Goal: Task Accomplishment & Management: Use online tool/utility

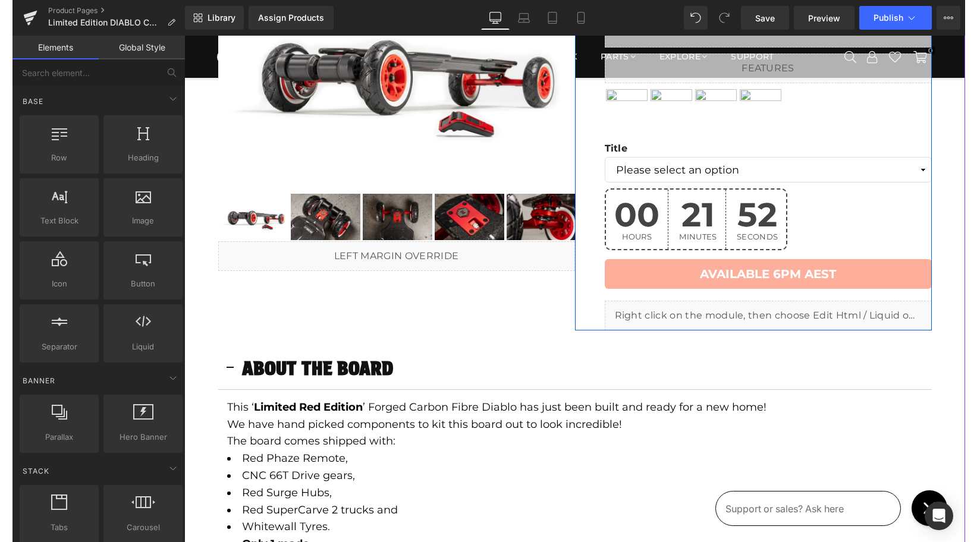
scroll to position [186, 0]
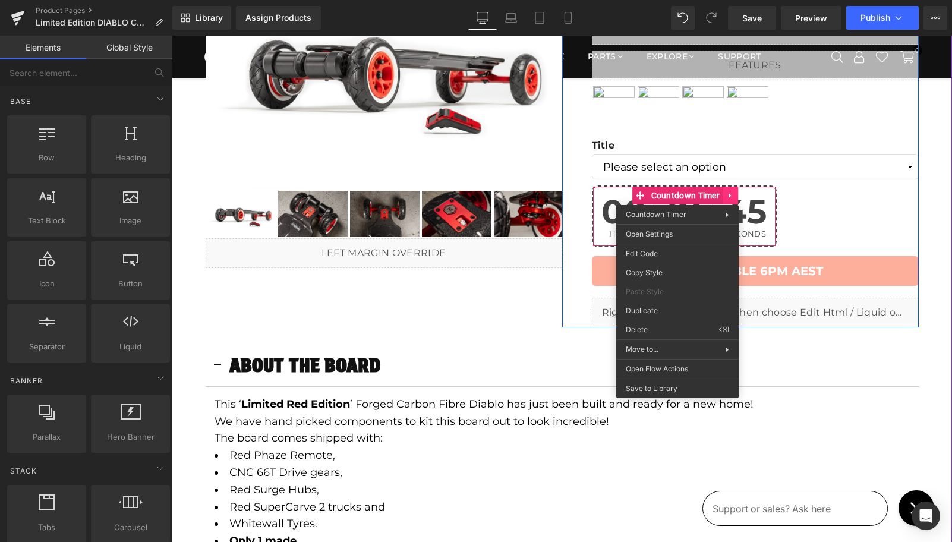
click at [725, 196] on link at bounding box center [730, 196] width 15 height 18
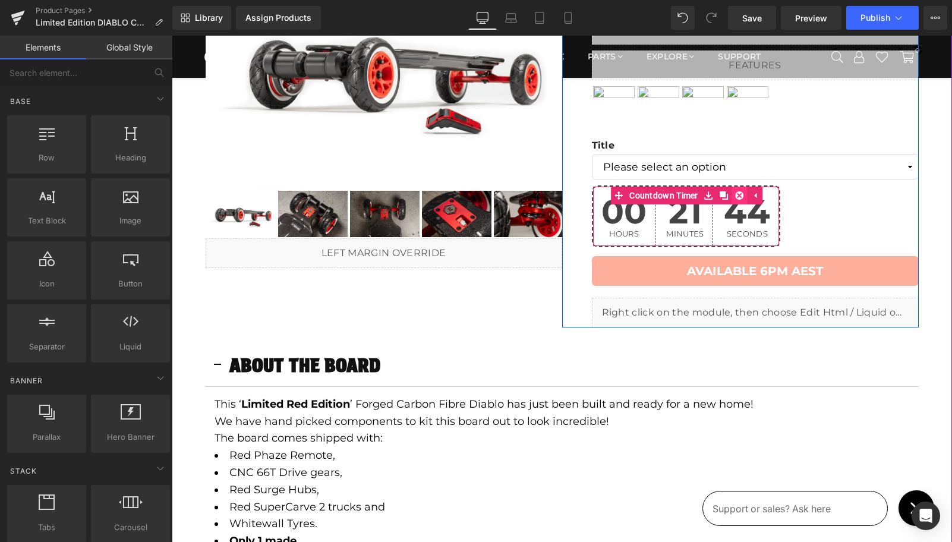
click at [738, 194] on icon at bounding box center [740, 195] width 8 height 8
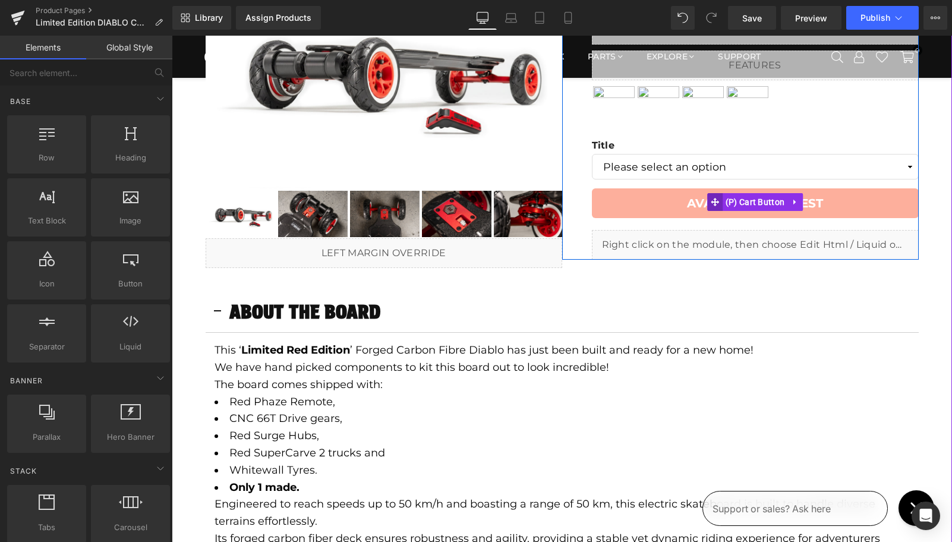
click at [715, 204] on icon at bounding box center [715, 202] width 8 height 8
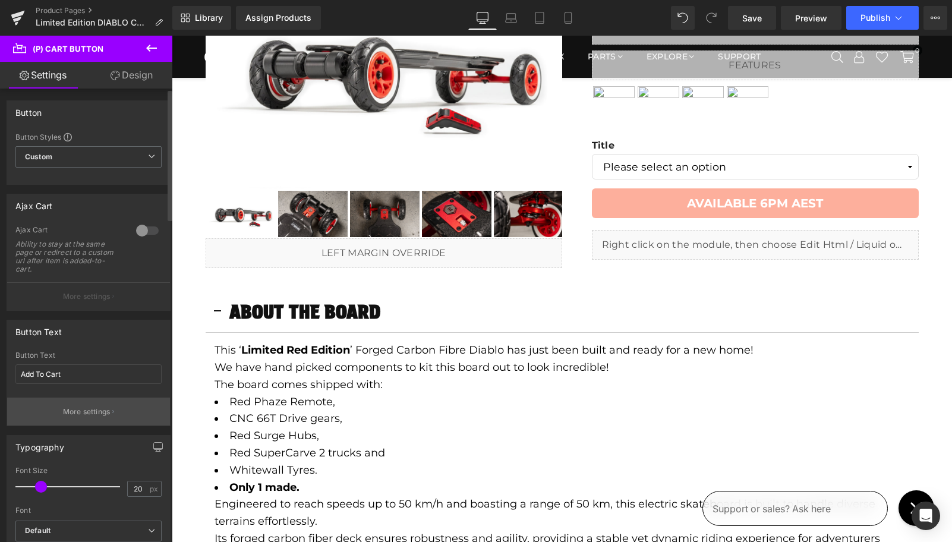
click at [68, 409] on p "More settings" at bounding box center [87, 412] width 48 height 11
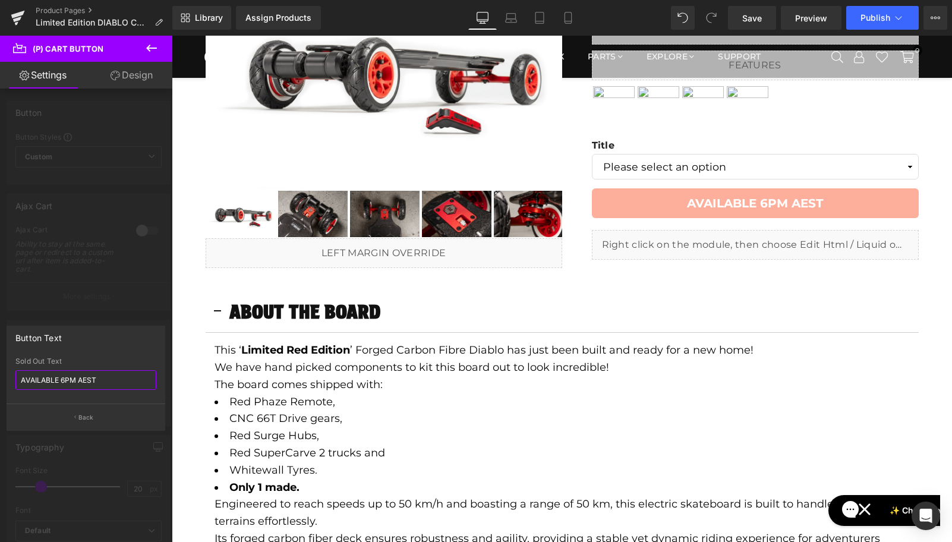
click at [65, 384] on input "AVAILABLE 6PM AEST" at bounding box center [85, 380] width 141 height 20
type input "Sold Out"
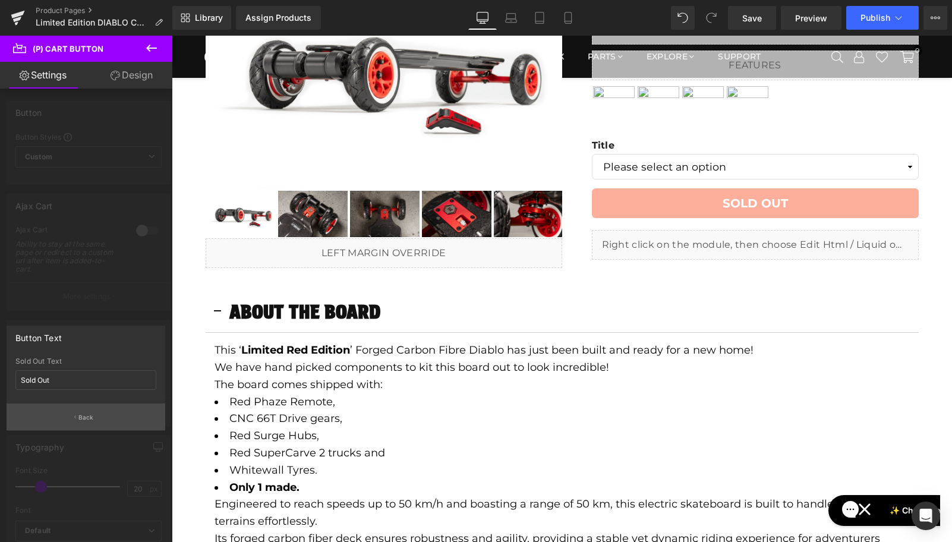
click at [79, 414] on p "Back" at bounding box center [85, 417] width 15 height 9
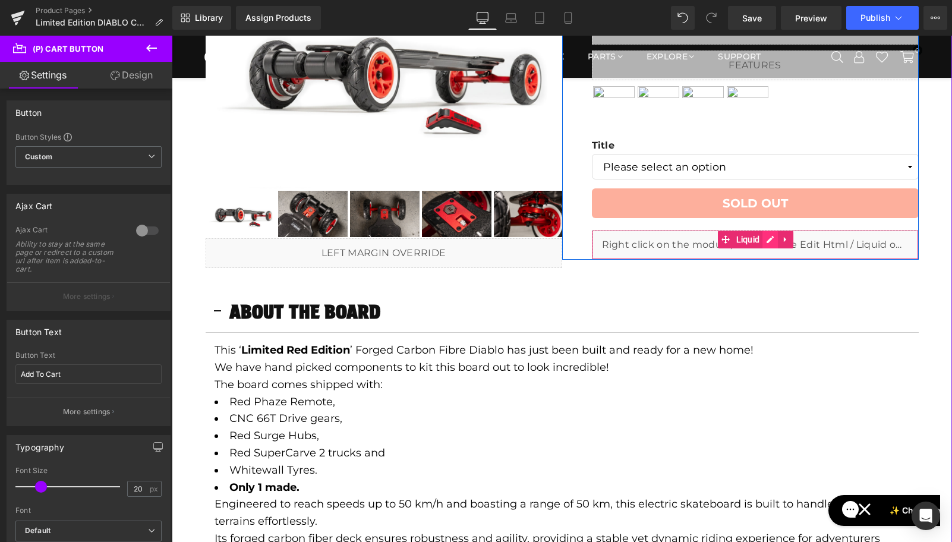
click at [769, 237] on icon at bounding box center [770, 239] width 8 height 9
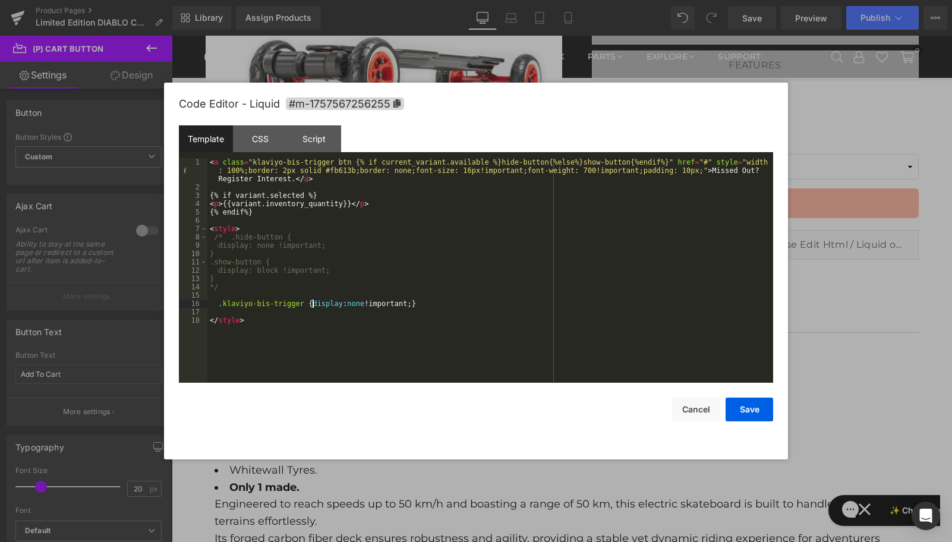
click at [311, 302] on div "< a class = "klaviyo-bis-trigger btn {% if current_variant.available %}hide-but…" at bounding box center [490, 287] width 566 height 258
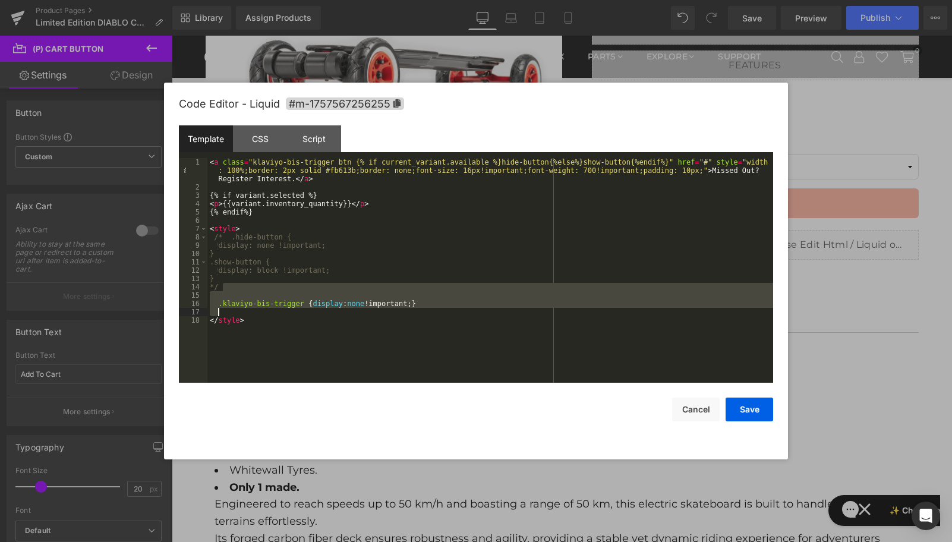
click at [219, 304] on div "< a class = "klaviyo-bis-trigger btn {% if current_variant.available %}hide-but…" at bounding box center [490, 287] width 566 height 258
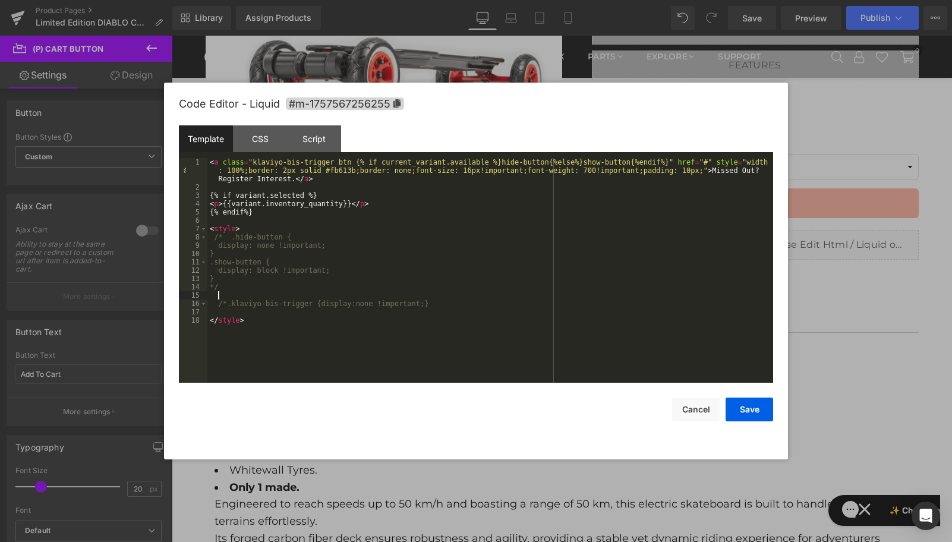
click at [440, 299] on div "< a class = "klaviyo-bis-trigger btn {% if current_variant.available %}hide-but…" at bounding box center [490, 287] width 566 height 258
click at [435, 304] on div "< a class = "klaviyo-bis-trigger btn {% if current_variant.available %}hide-but…" at bounding box center [490, 287] width 566 height 258
click at [382, 304] on div "< a class = "klaviyo-bis-trigger btn {% if current_variant.available %}hide-but…" at bounding box center [490, 287] width 566 height 258
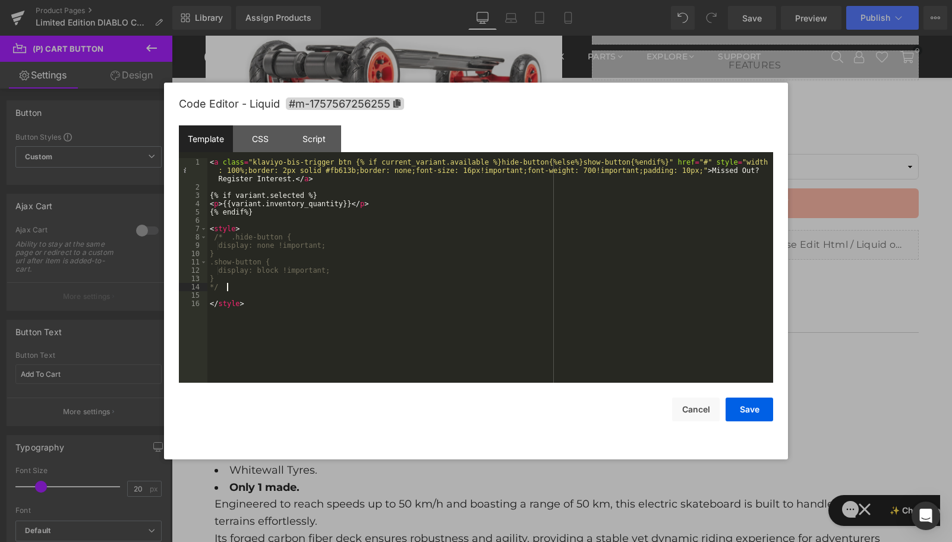
click at [235, 288] on div "< a class = "klaviyo-bis-trigger btn {% if current_variant.available %}hide-but…" at bounding box center [490, 287] width 566 height 258
drag, startPoint x: 228, startPoint y: 238, endPoint x: 202, endPoint y: 241, distance: 25.8
click at [202, 241] on pre "1 2 3 4 5 6 7 8 9 10 11 12 13 14 15 16 < a class = "klaviyo-bis-trigger btn {% …" at bounding box center [476, 270] width 594 height 225
click at [234, 294] on div "< a class = "klaviyo-bis-trigger btn {% if current_variant.available %}hide-but…" at bounding box center [490, 287] width 566 height 258
click at [755, 172] on div "< a class = "klaviyo-bis-trigger btn {% if current_variant.available %}hide-but…" at bounding box center [490, 287] width 566 height 258
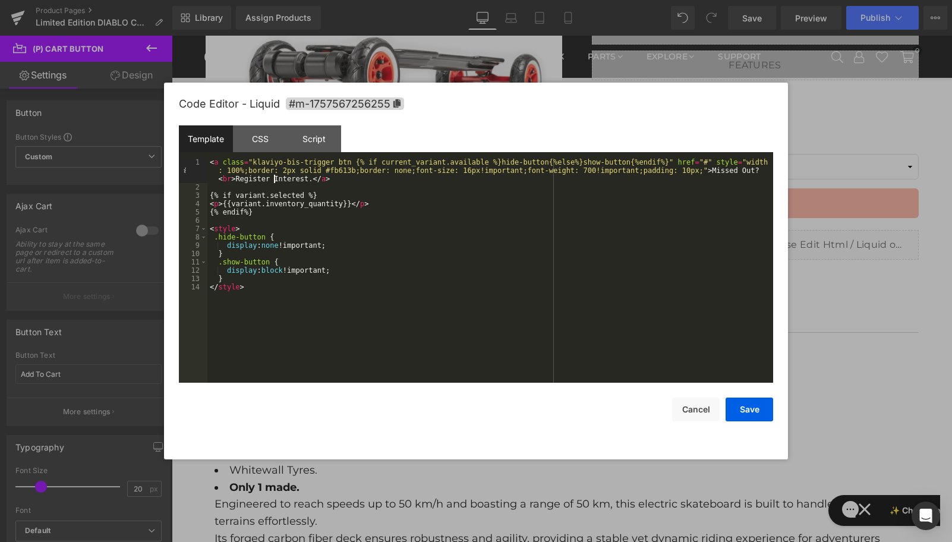
click at [273, 180] on div "< a class = "klaviyo-bis-trigger btn {% if current_variant.available %}hide-but…" at bounding box center [490, 287] width 566 height 258
click at [757, 172] on div "< a class = "klaviyo-bis-trigger btn {% if current_variant.available %}hide-but…" at bounding box center [490, 287] width 566 height 258
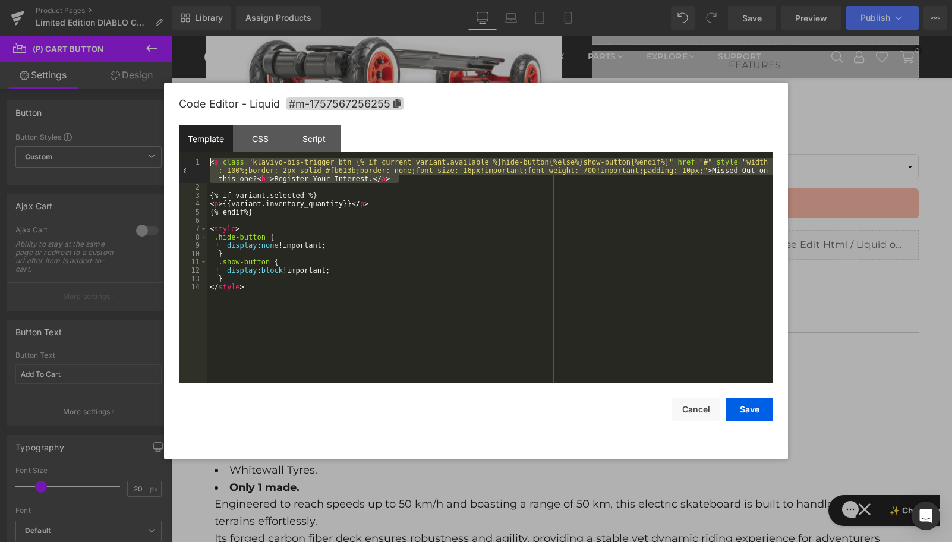
drag, startPoint x: 412, startPoint y: 180, endPoint x: 185, endPoint y: 149, distance: 229.7
click at [185, 149] on div "Template CSS Script Data 1 2 3 4 5 6 7 8 9 10 11 12 13 14 < a class = "klaviyo-…" at bounding box center [476, 253] width 594 height 257
click at [743, 407] on button "Save" at bounding box center [750, 410] width 48 height 24
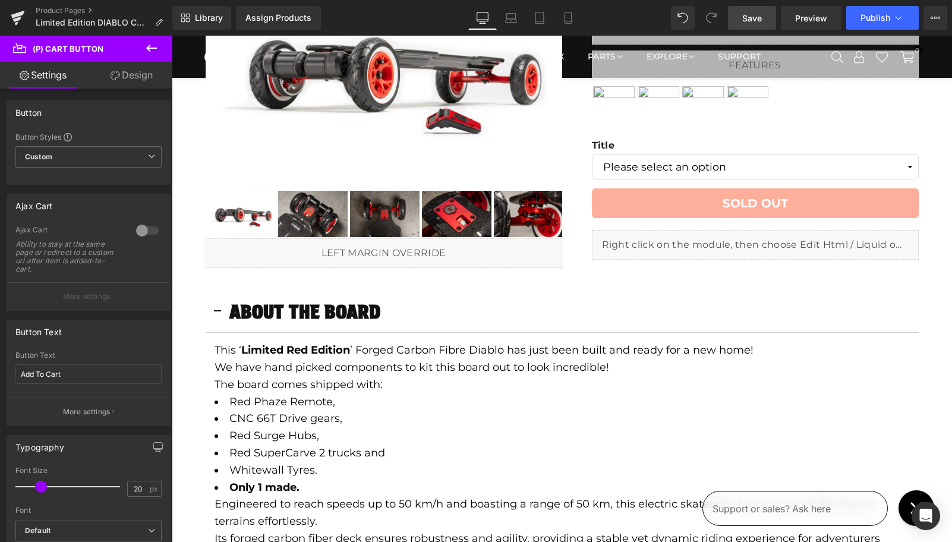
click at [754, 23] on span "Save" at bounding box center [752, 18] width 20 height 12
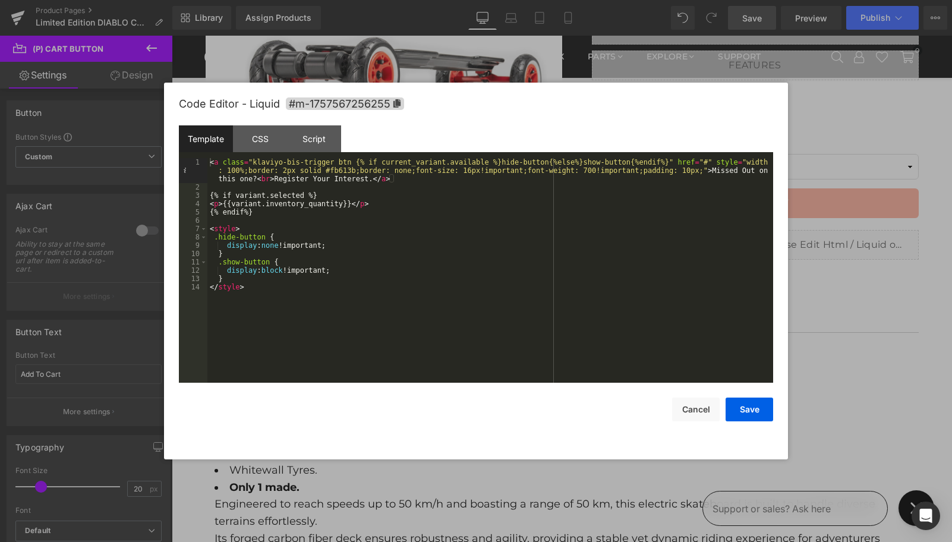
click at [379, 180] on div "< a class = "klaviyo-bis-trigger btn {% if current_variant.available %}hide-but…" at bounding box center [490, 287] width 566 height 258
click at [468, 172] on div "< a class = "klaviyo-bis-trigger btn {% if current_variant.available %}hide-but…" at bounding box center [490, 287] width 566 height 258
click at [739, 412] on button "Save" at bounding box center [750, 410] width 48 height 24
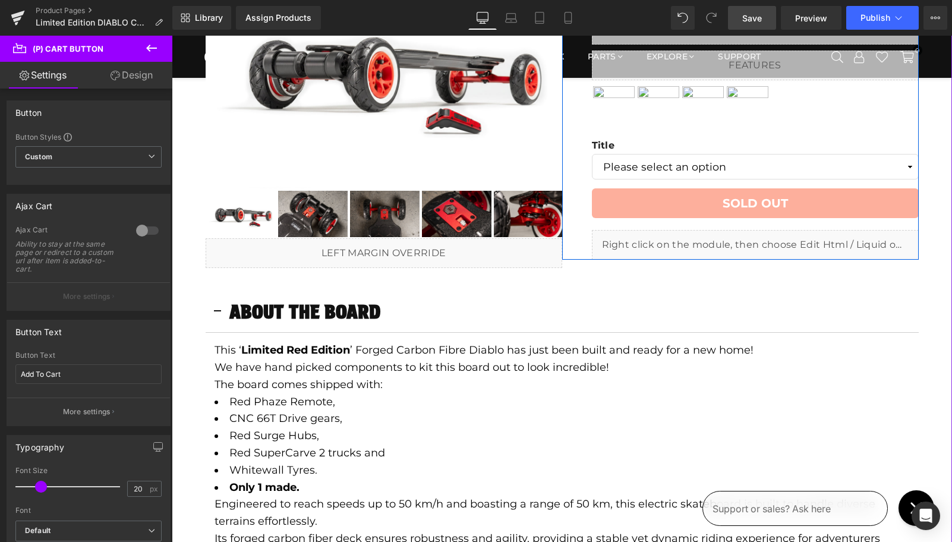
click at [773, 242] on link at bounding box center [767, 239] width 12 height 14
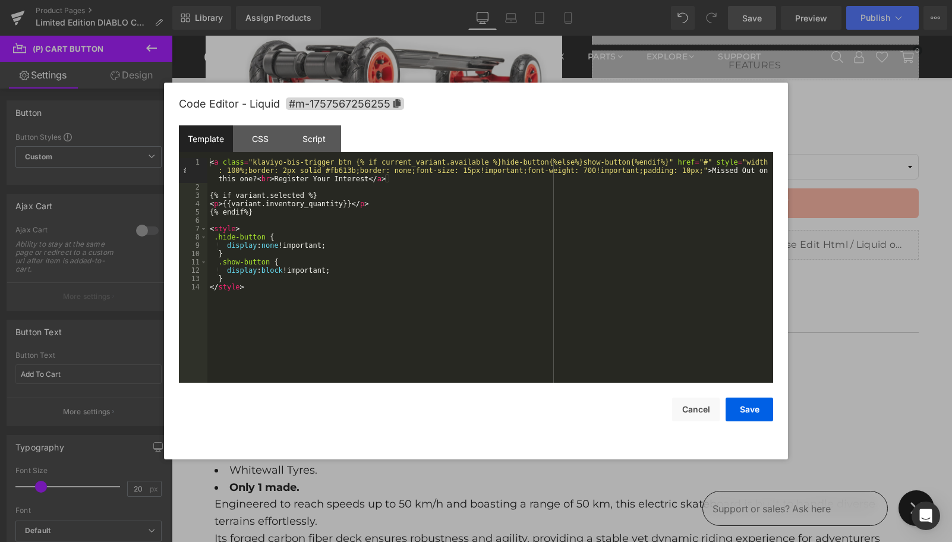
click at [346, 243] on div "< a class = "klaviyo-bis-trigger btn {% if current_variant.available %}hide-but…" at bounding box center [490, 287] width 566 height 258
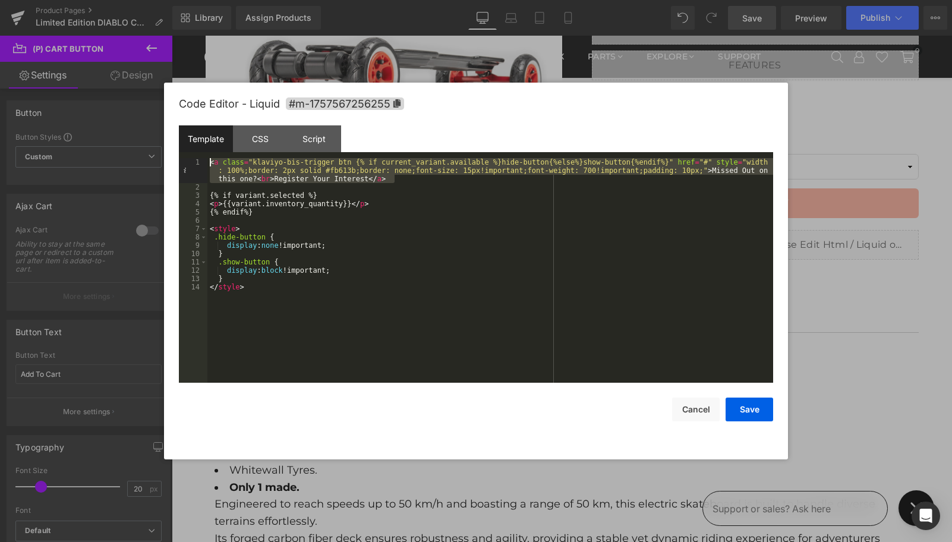
drag, startPoint x: 400, startPoint y: 176, endPoint x: 227, endPoint y: 128, distance: 179.5
click at [227, 128] on div "Template CSS Script Data 1 2 3 4 5 6 7 8 9 10 11 12 13 14 < a class = "klaviyo-…" at bounding box center [476, 253] width 594 height 257
click at [744, 411] on button "Save" at bounding box center [750, 410] width 48 height 24
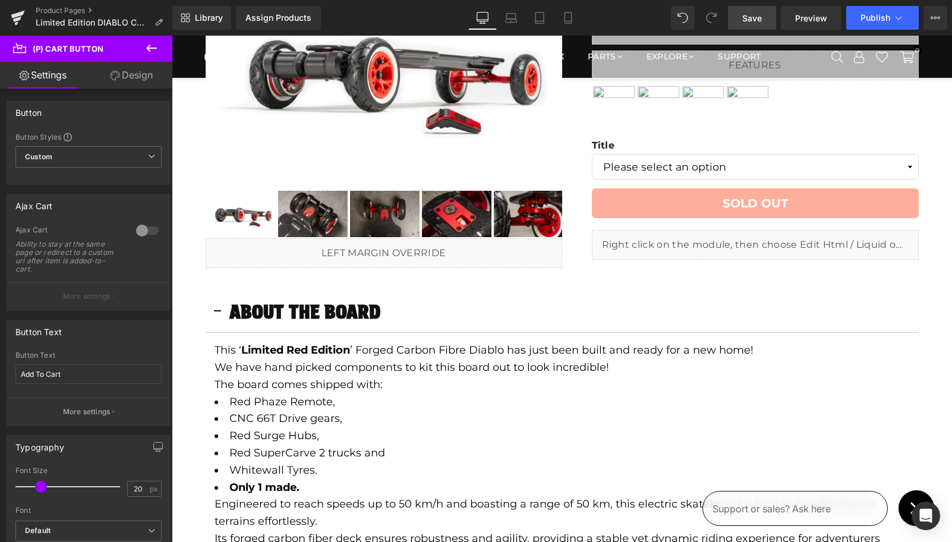
click at [755, 23] on span "Save" at bounding box center [752, 18] width 20 height 12
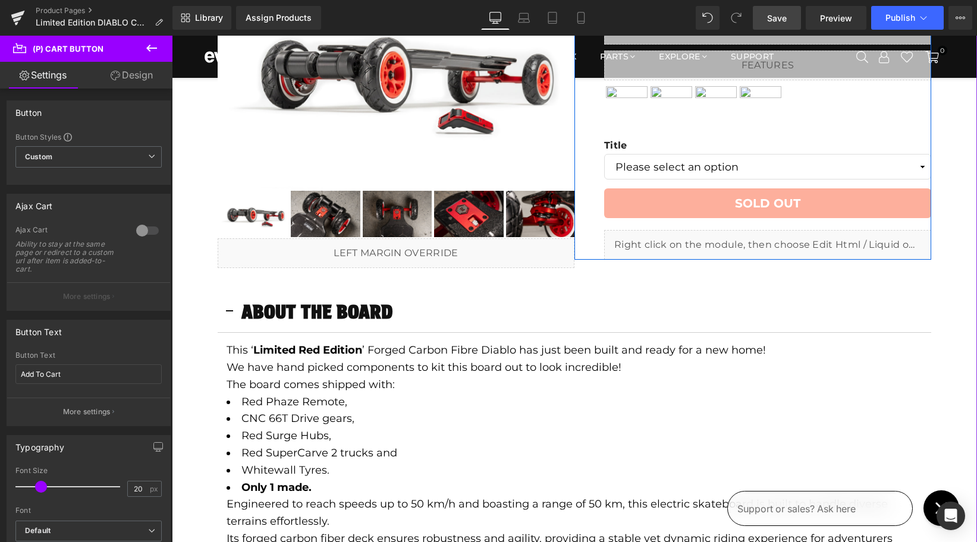
click at [782, 238] on icon at bounding box center [779, 239] width 7 height 7
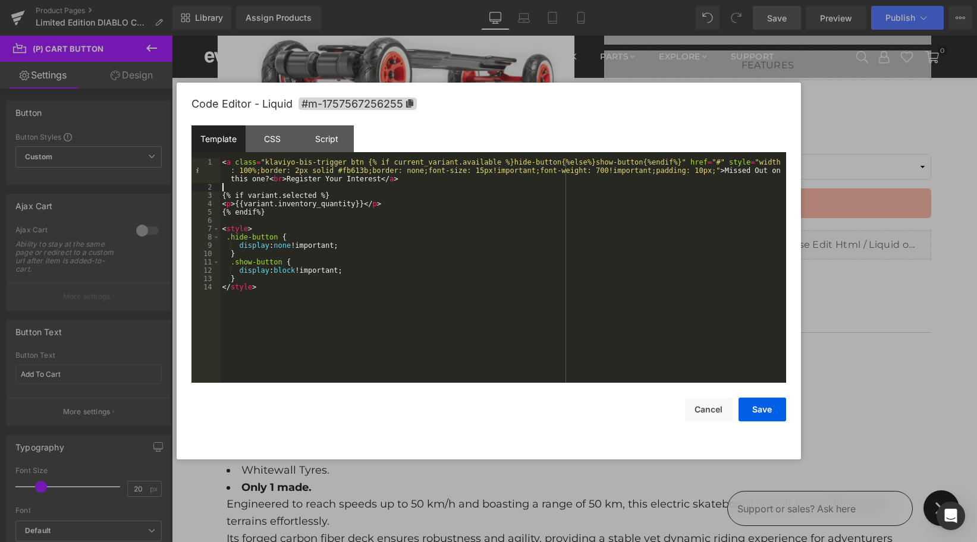
click at [411, 184] on div "< a class = "klaviyo-bis-trigger btn {% if current_variant.available %}hide-but…" at bounding box center [503, 287] width 566 height 258
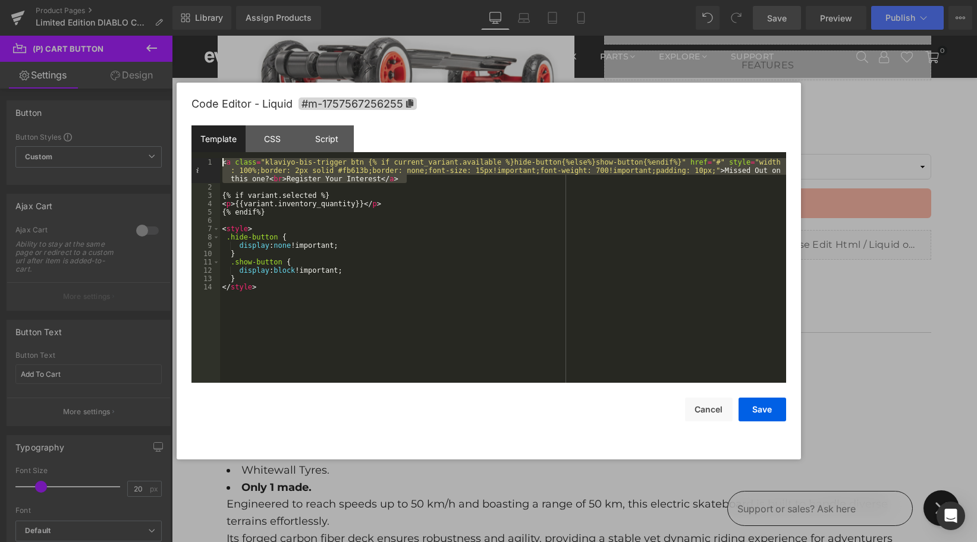
drag, startPoint x: 414, startPoint y: 178, endPoint x: 119, endPoint y: 137, distance: 297.7
click at [119, 137] on body "(P) Cart Button You are previewing how the will restyle your page. You can not …" at bounding box center [488, 271] width 977 height 542
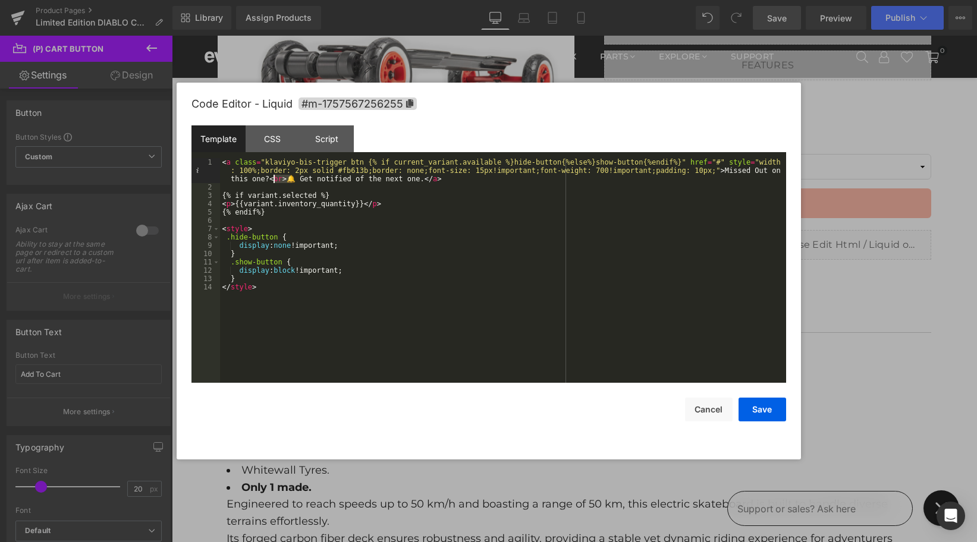
drag, startPoint x: 289, startPoint y: 181, endPoint x: 272, endPoint y: 181, distance: 17.8
click at [272, 181] on div "< a class = "klaviyo-bis-trigger btn {% if current_variant.available %}hide-but…" at bounding box center [503, 287] width 566 height 258
click at [272, 180] on div "< a class = "klaviyo-bis-trigger btn {% if current_variant.available %}hide-but…" at bounding box center [503, 287] width 566 height 258
drag, startPoint x: 272, startPoint y: 180, endPoint x: 726, endPoint y: 172, distance: 454.2
click at [726, 172] on div "< a class = "klaviyo-bis-trigger btn {% if current_variant.available %}hide-but…" at bounding box center [503, 287] width 566 height 258
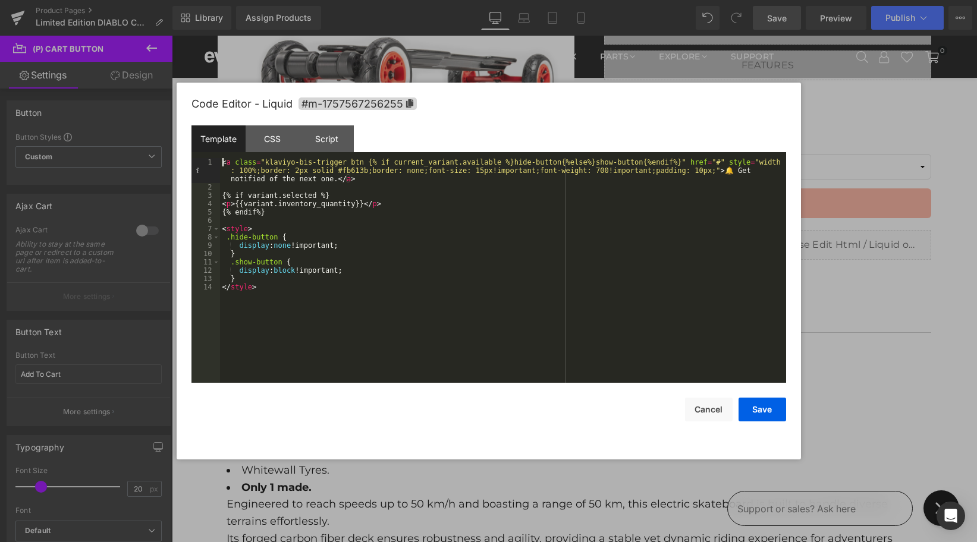
click at [222, 160] on div "< a class = "klaviyo-bis-trigger btn {% if current_variant.available %}hide-but…" at bounding box center [503, 287] width 566 height 258
click at [223, 162] on div "Missed Out on this one? < a class = "klaviyo-bis-trigger btn {% if current_vari…" at bounding box center [503, 287] width 566 height 258
click at [275, 163] on div "< span > </ span > Missed Out on this one? < a class = "klaviyo-bis-trigger btn…" at bounding box center [503, 287] width 566 height 258
click at [349, 163] on div "< span > Missed Out on this one? < a class = "klaviyo-bis-trigger btn {% if cur…" at bounding box center [503, 287] width 566 height 258
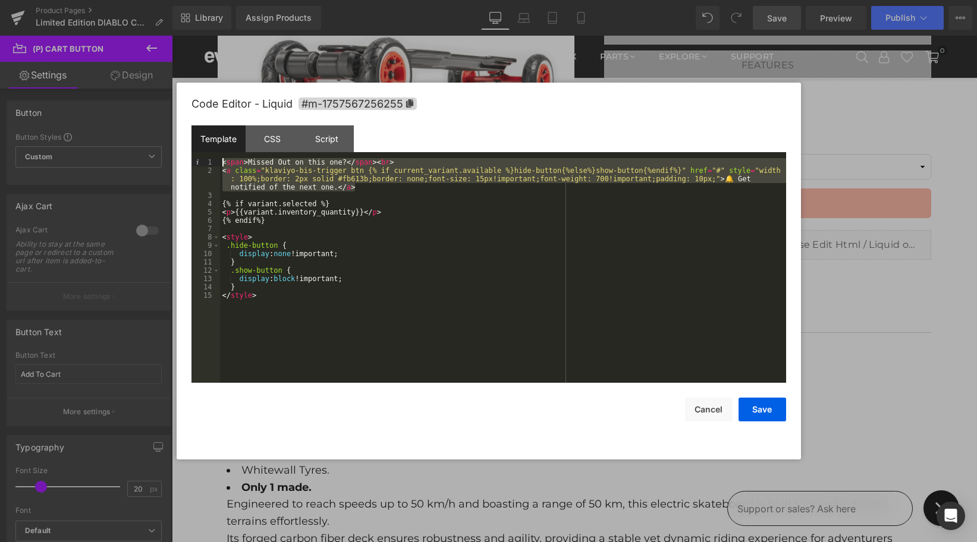
drag, startPoint x: 377, startPoint y: 191, endPoint x: 203, endPoint y: 147, distance: 180.2
click at [203, 147] on div "Template CSS Script Data 1 2 3 4 5 6 7 8 9 10 11 12 13 14 15 < span > Missed Ou…" at bounding box center [488, 253] width 594 height 257
click at [316, 171] on div "< span > Missed Out on this one? </ span > < br > < a class = "klaviyo-bis-trig…" at bounding box center [503, 278] width 566 height 241
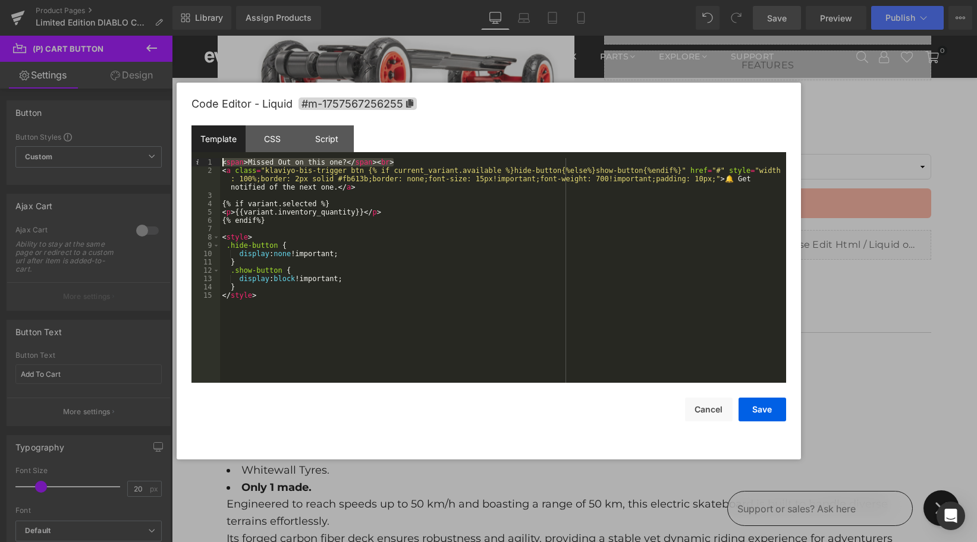
drag, startPoint x: 395, startPoint y: 163, endPoint x: 218, endPoint y: 164, distance: 177.1
click at [219, 164] on pre "1 2 3 4 5 6 7 8 9 10 11 12 13 14 15 < span > Missed Out on this one? </ span > …" at bounding box center [488, 270] width 594 height 225
drag, startPoint x: 693, startPoint y: 178, endPoint x: 700, endPoint y: 178, distance: 7.1
click at [700, 178] on div "< span style = "text-align:center;display:block;font-size:0.9em" > Missed Out o…" at bounding box center [503, 278] width 566 height 241
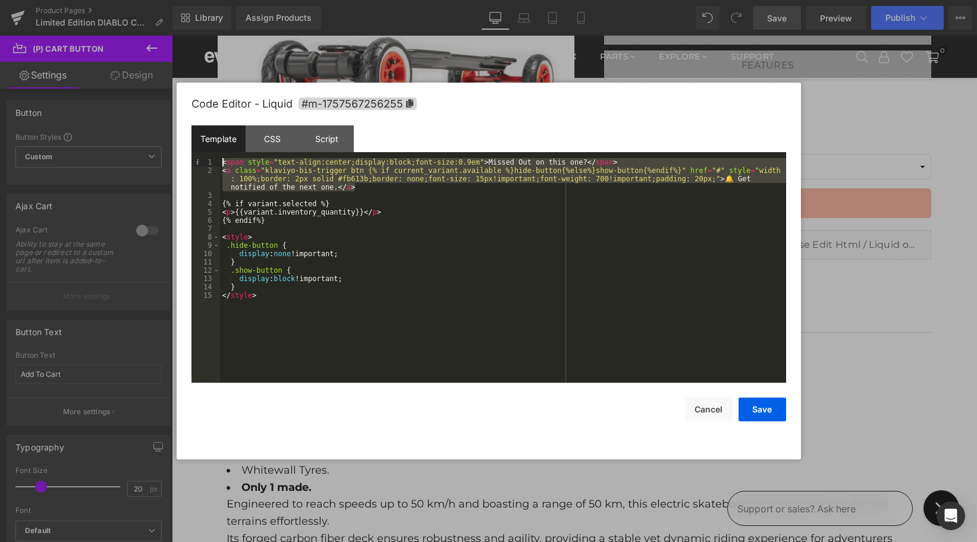
drag, startPoint x: 364, startPoint y: 189, endPoint x: 201, endPoint y: 157, distance: 166.0
click at [201, 157] on div "Template CSS Script Data 1 2 3 4 5 6 7 8 9 10 11 12 13 14 15 < span style = "te…" at bounding box center [488, 253] width 594 height 257
click at [758, 403] on button "Save" at bounding box center [762, 410] width 48 height 24
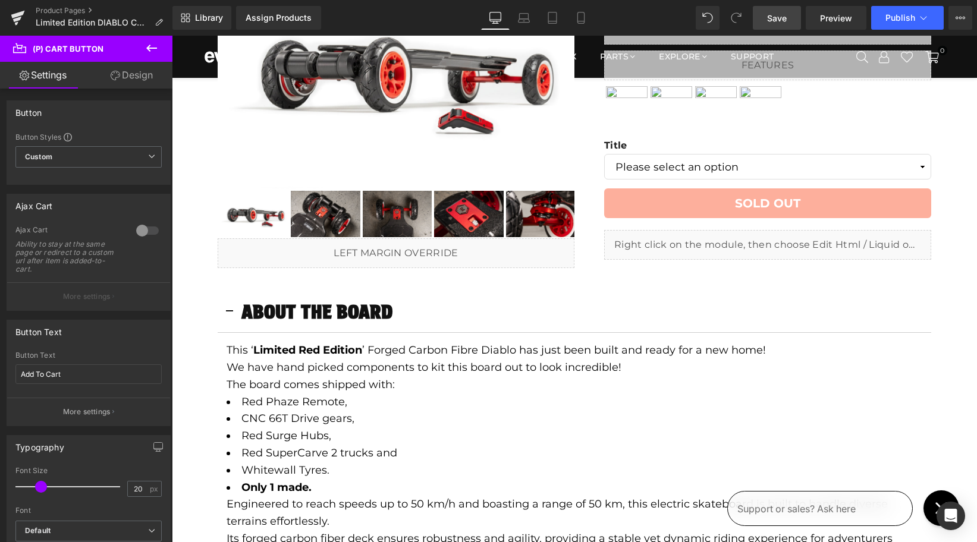
click at [774, 19] on span "Save" at bounding box center [777, 18] width 20 height 12
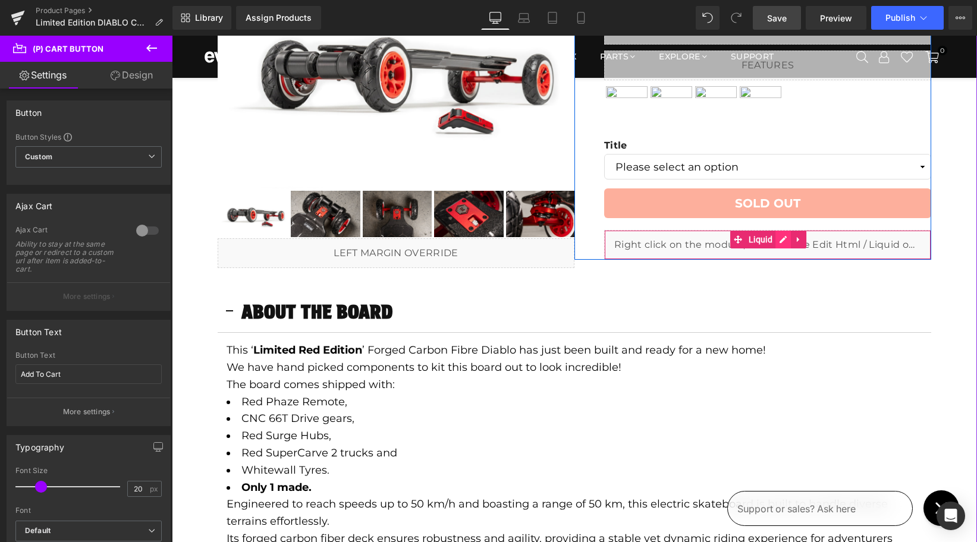
click at [777, 241] on link at bounding box center [782, 240] width 15 height 18
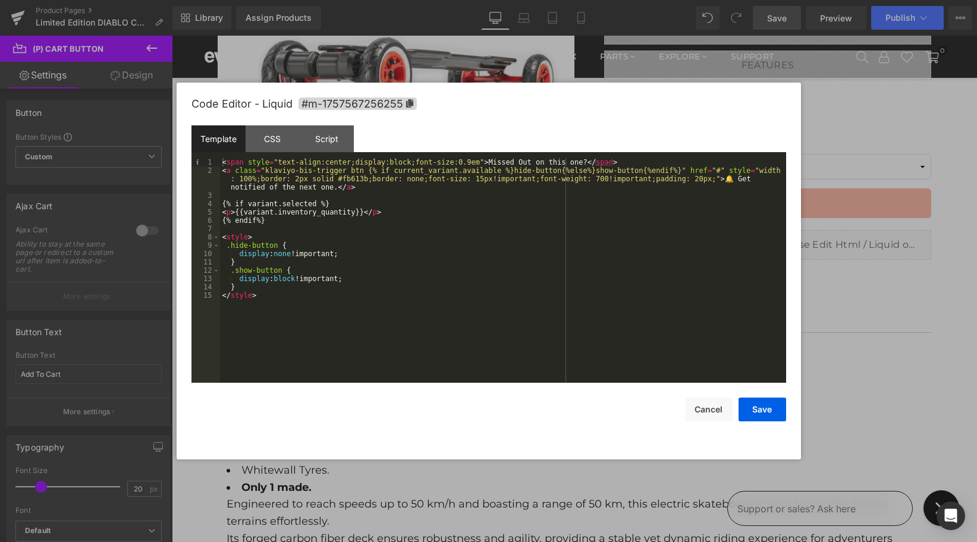
click at [698, 178] on div "< span style = "text-align:center;display:block;font-size:0.9em" > Missed Out o…" at bounding box center [503, 278] width 566 height 241
click at [760, 411] on button "Save" at bounding box center [762, 410] width 48 height 24
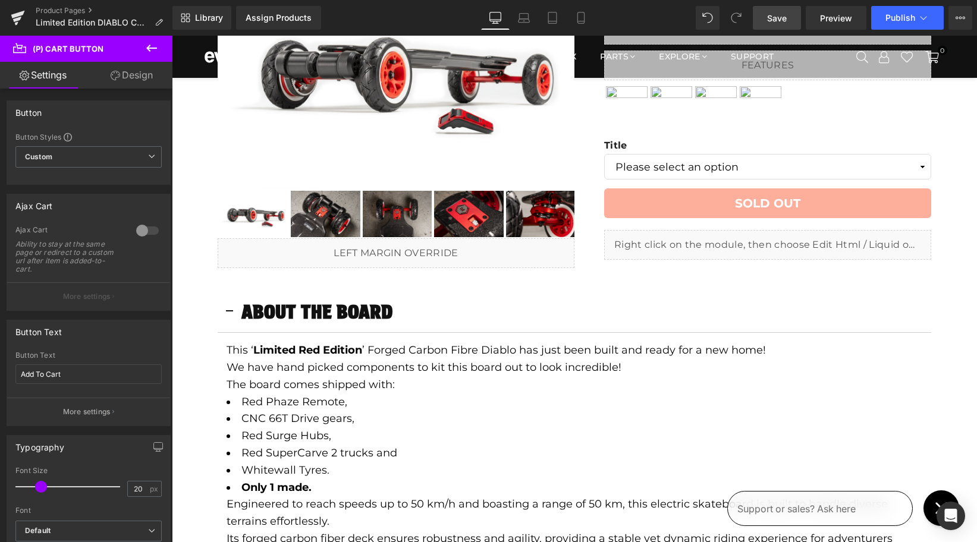
click at [777, 18] on span "Save" at bounding box center [777, 18] width 20 height 12
click at [783, 20] on span "Save" at bounding box center [777, 18] width 20 height 12
click at [827, 17] on span "Preview" at bounding box center [836, 18] width 32 height 12
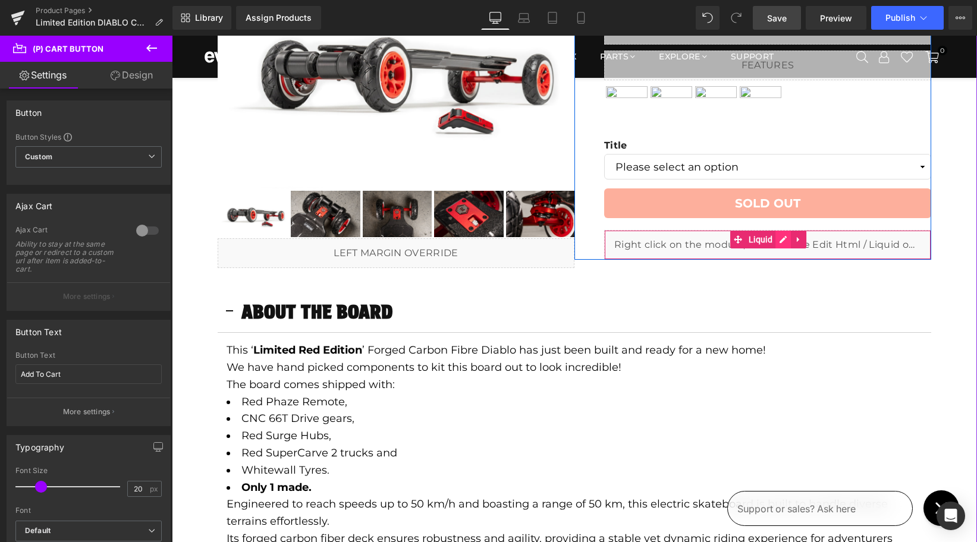
click at [782, 240] on icon at bounding box center [783, 239] width 8 height 9
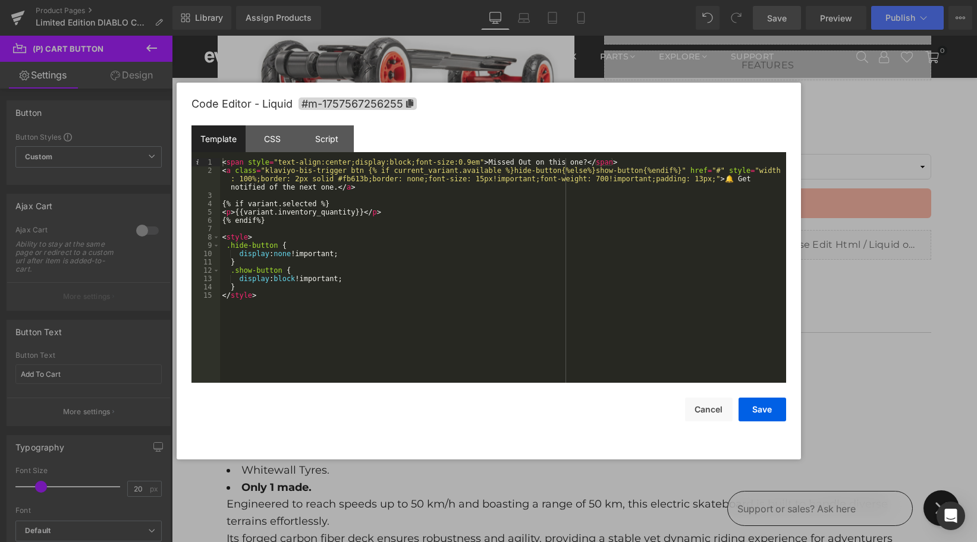
click at [338, 189] on div "< span style = "text-align:center;display:block;font-size:0.9em" > Missed Out o…" at bounding box center [503, 278] width 566 height 241
click at [757, 410] on button "Save" at bounding box center [762, 410] width 48 height 24
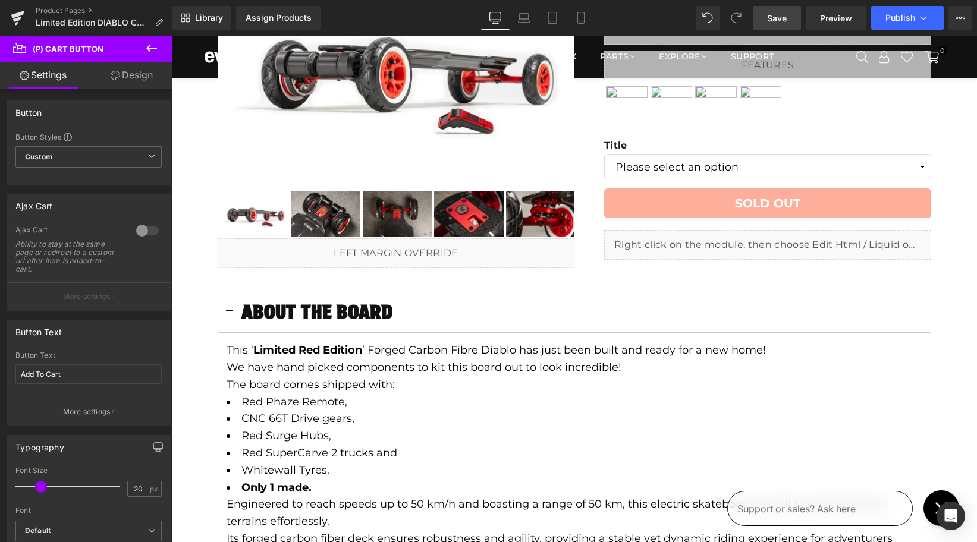
click at [772, 18] on span "Save" at bounding box center [777, 18] width 20 height 12
click at [829, 18] on span "Preview" at bounding box center [836, 18] width 32 height 12
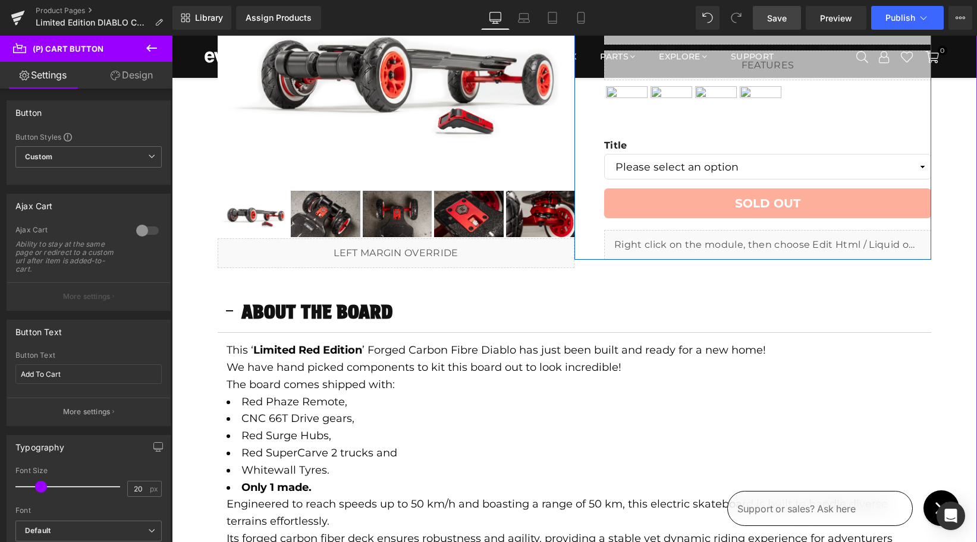
click at [779, 240] on icon at bounding box center [779, 239] width 7 height 7
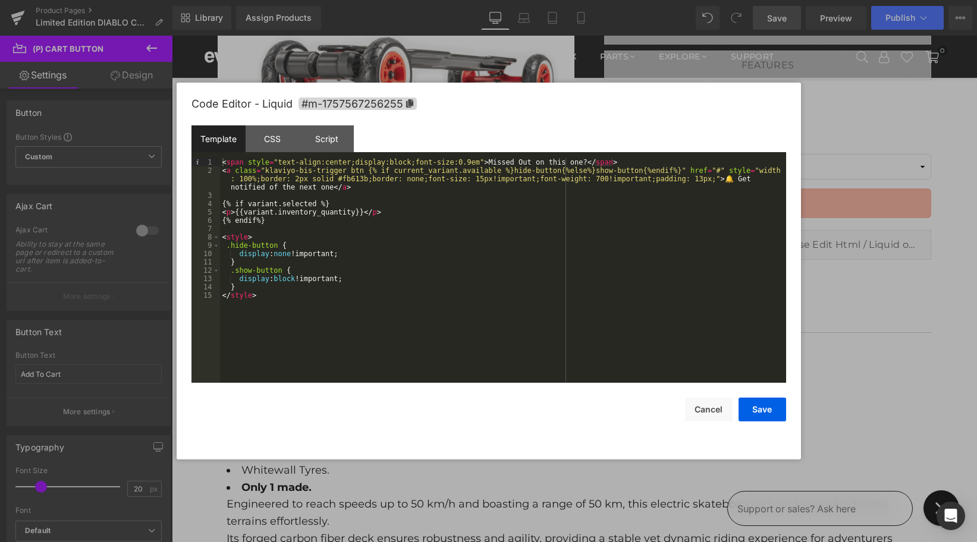
click at [479, 166] on div "< span style = "text-align:center;display:block;font-size:0.9em" > Missed Out o…" at bounding box center [503, 278] width 566 height 241
click at [752, 410] on button "Save" at bounding box center [762, 410] width 48 height 24
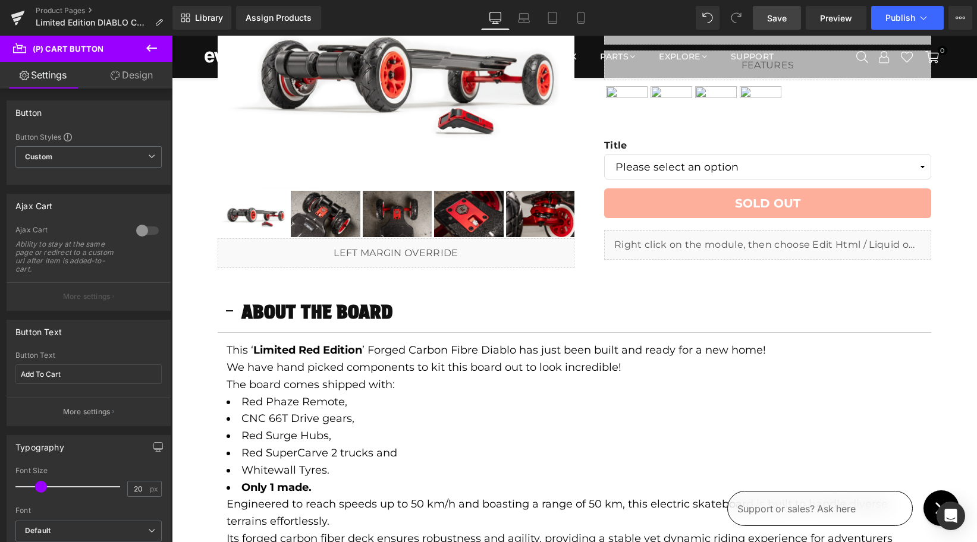
click at [786, 23] on span "Save" at bounding box center [777, 18] width 20 height 12
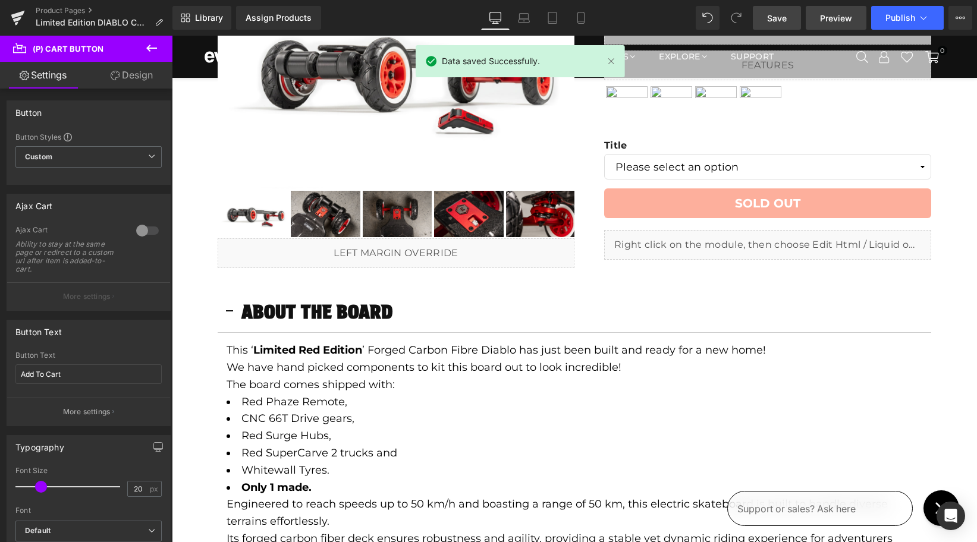
click at [834, 14] on span "Preview" at bounding box center [836, 18] width 32 height 12
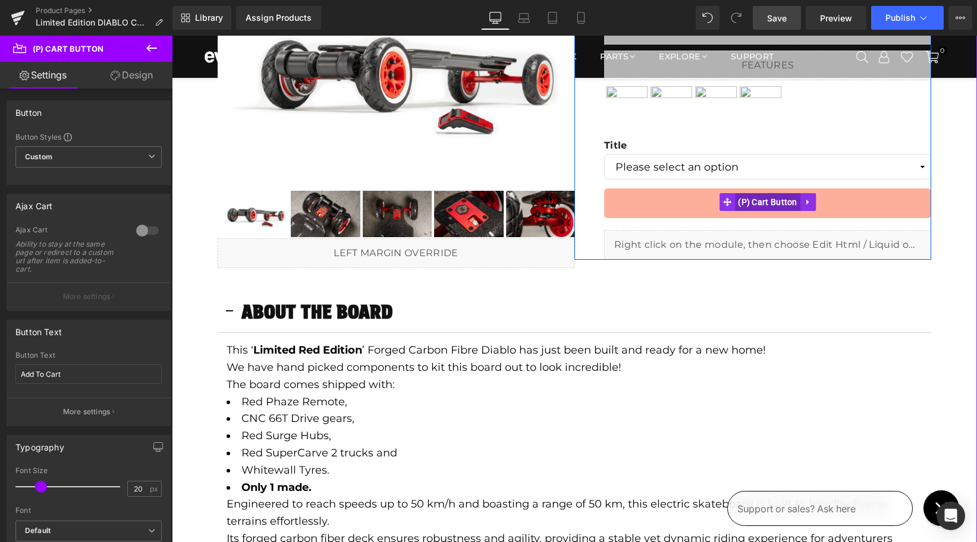
click at [768, 202] on span "(P) Cart Button" at bounding box center [767, 202] width 65 height 18
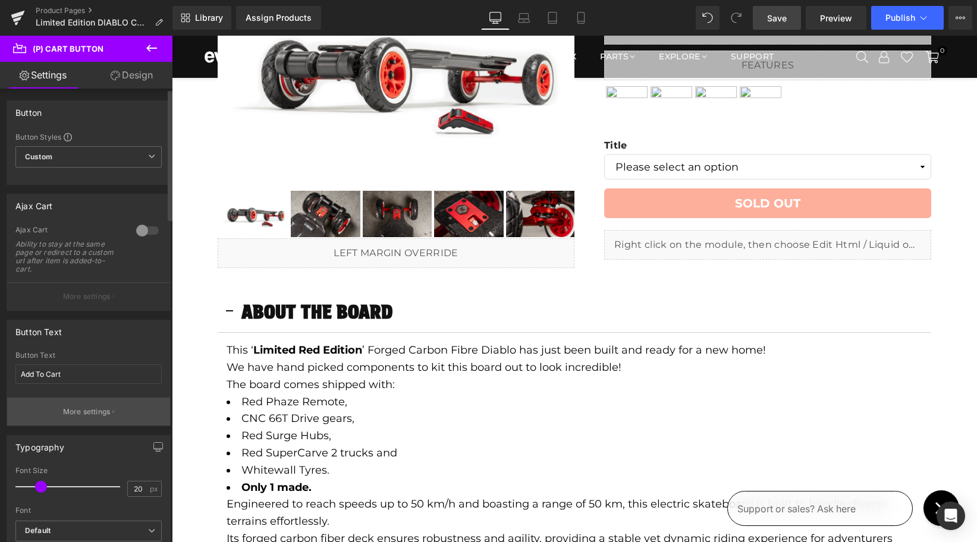
click at [77, 414] on p "More settings" at bounding box center [87, 412] width 48 height 11
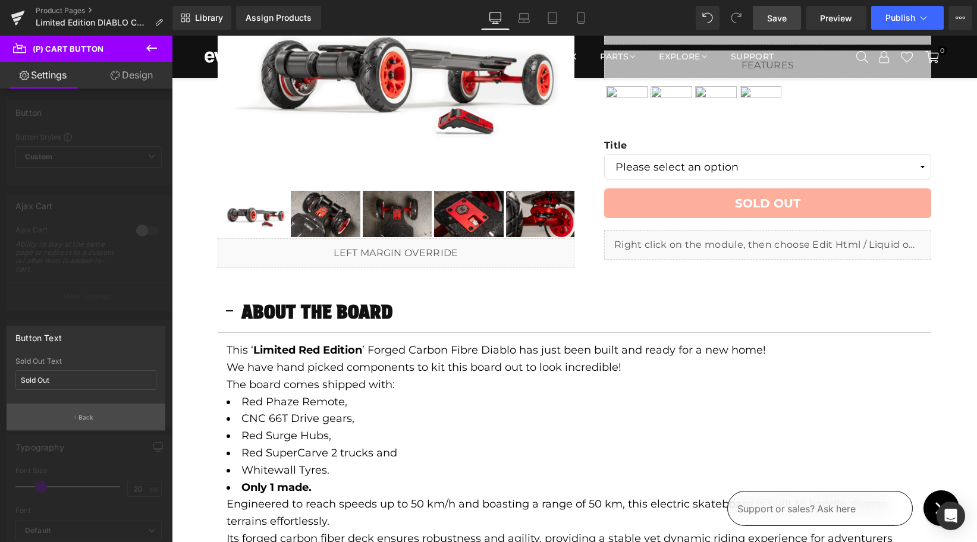
click at [77, 419] on button "Back" at bounding box center [86, 417] width 159 height 27
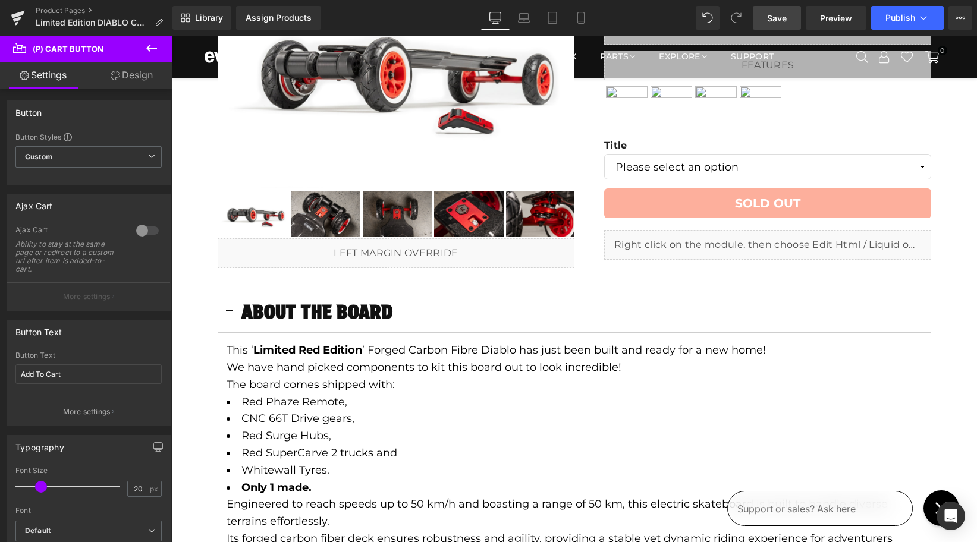
click at [776, 14] on span "Save" at bounding box center [777, 18] width 20 height 12
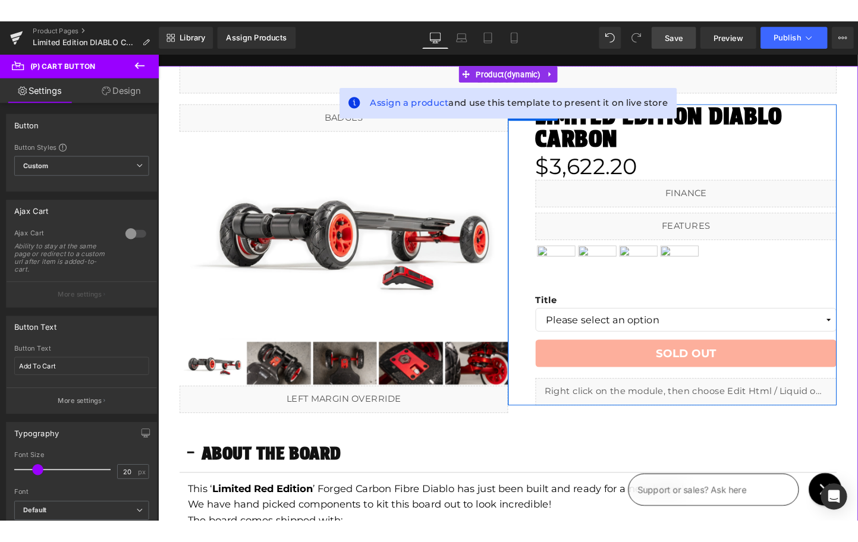
scroll to position [0, 0]
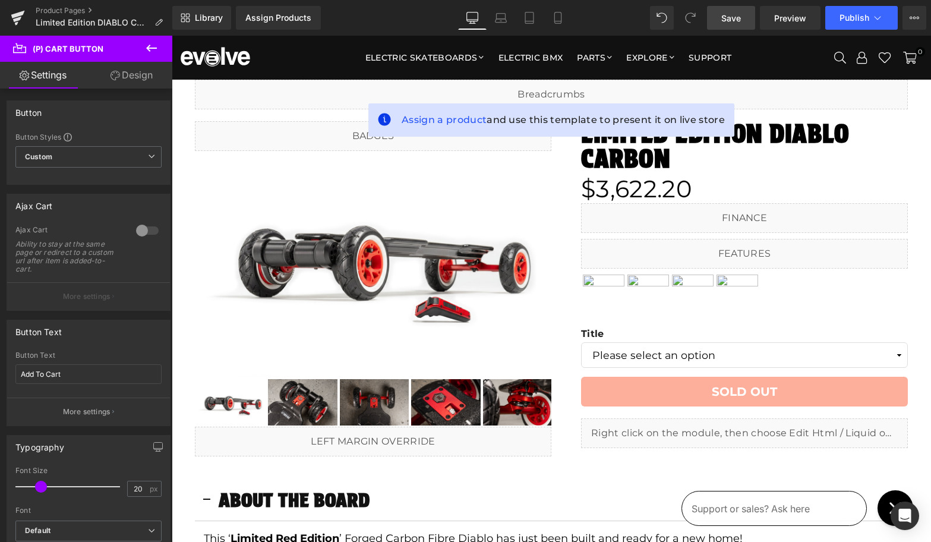
click at [732, 21] on span "Save" at bounding box center [732, 18] width 20 height 12
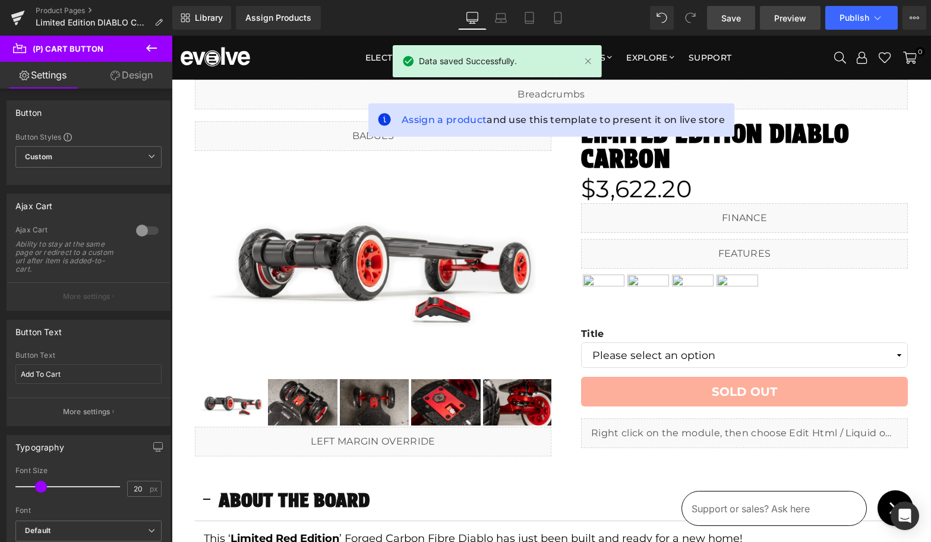
click at [771, 13] on link "Preview" at bounding box center [790, 18] width 61 height 24
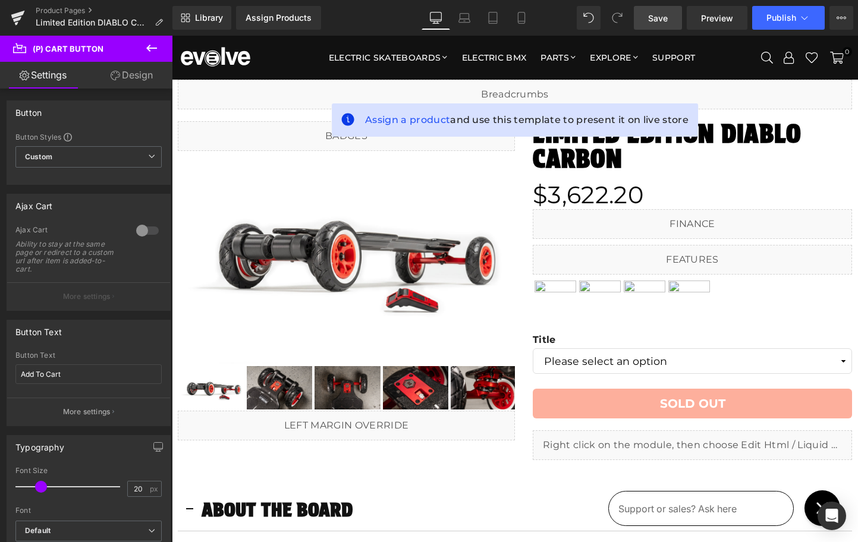
click at [667, 20] on span "Save" at bounding box center [658, 18] width 20 height 12
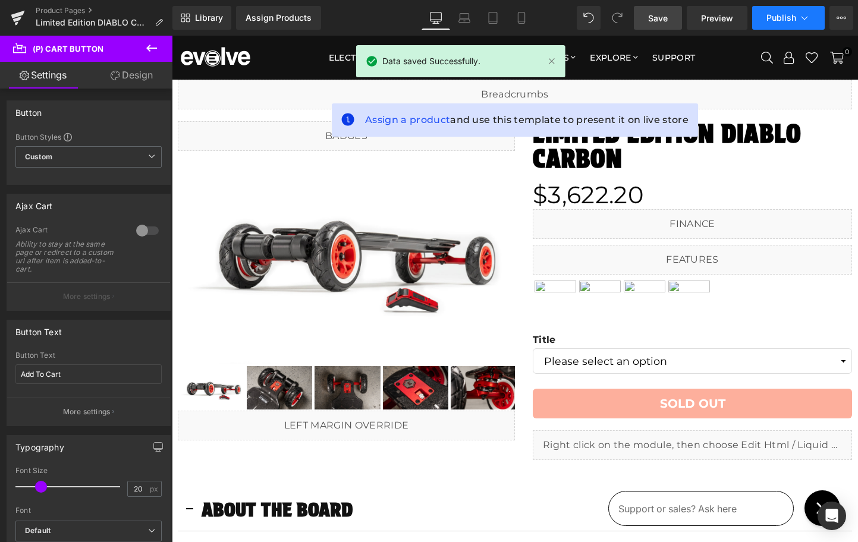
click at [780, 21] on span "Publish" at bounding box center [781, 18] width 30 height 10
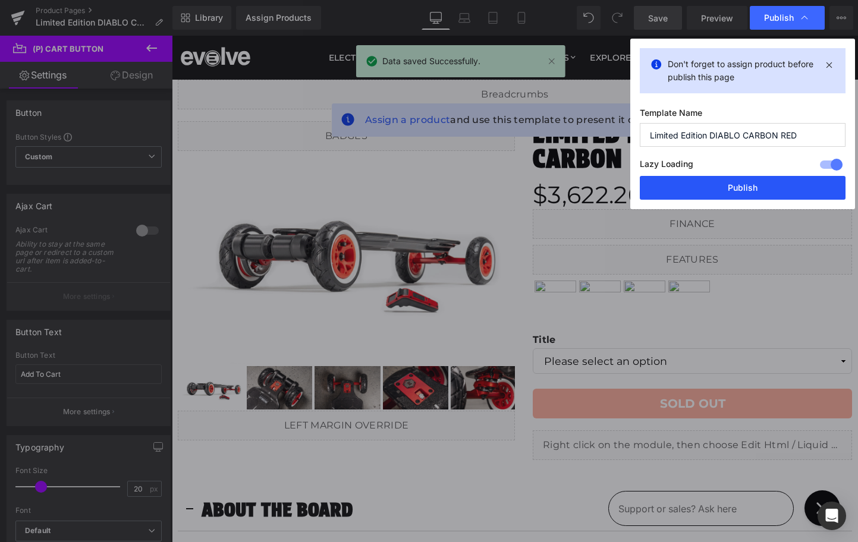
click at [763, 188] on button "Publish" at bounding box center [743, 188] width 206 height 24
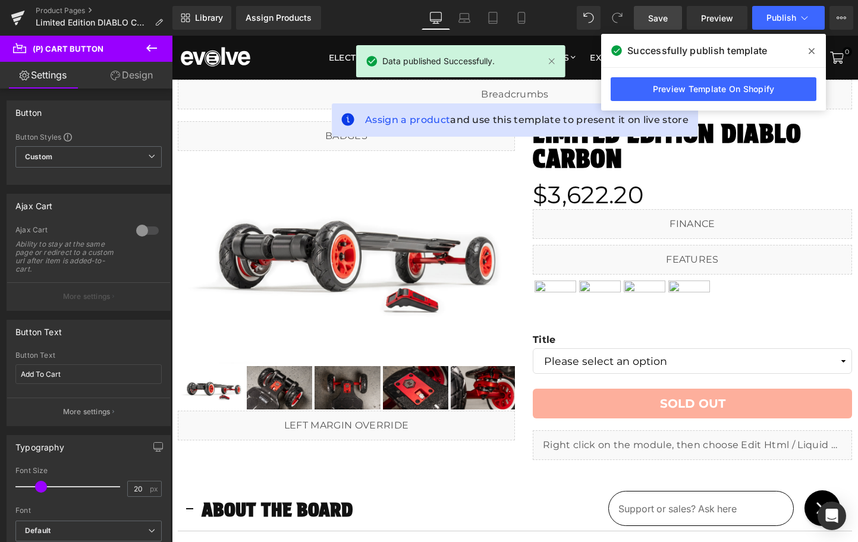
click at [810, 49] on icon at bounding box center [811, 51] width 6 height 6
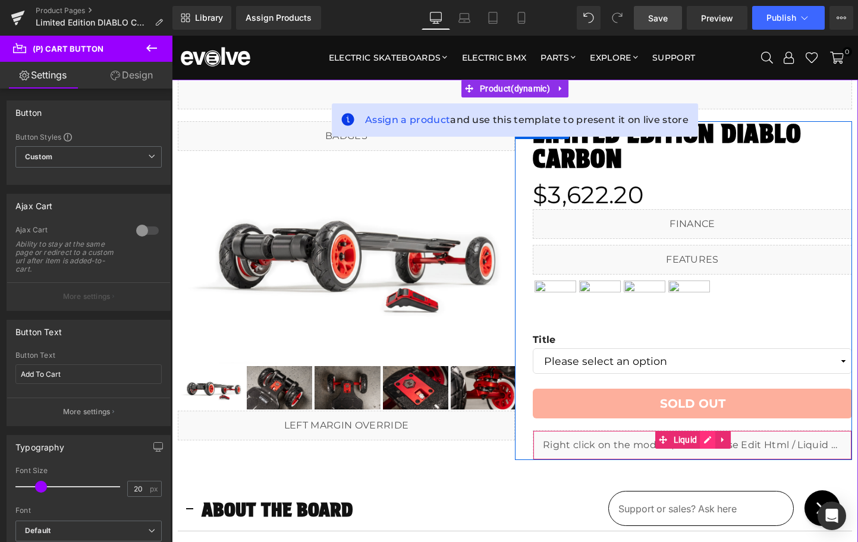
click at [706, 439] on icon at bounding box center [707, 439] width 7 height 7
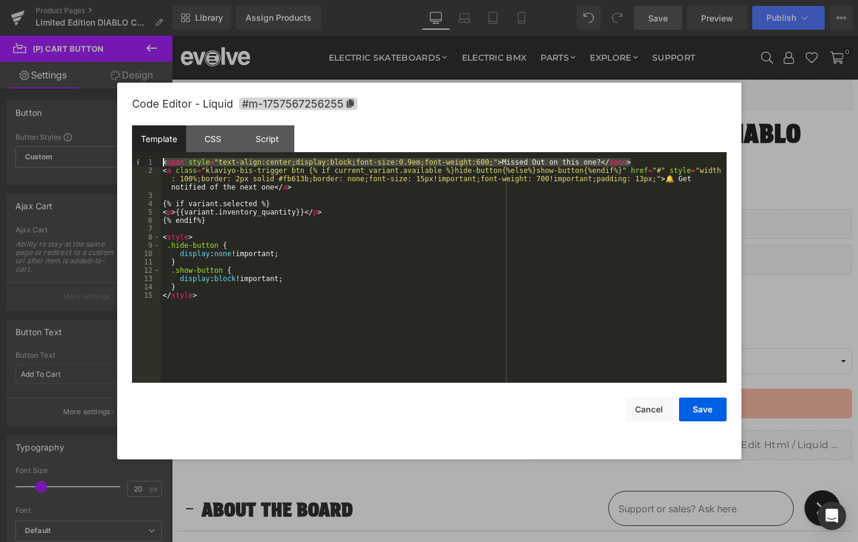
drag, startPoint x: 636, startPoint y: 162, endPoint x: 159, endPoint y: 156, distance: 477.3
click at [159, 156] on div "Template CSS Script Data 1 2 3 4 5 6 7 8 9 10 11 12 13 14 15 < span style = "te…" at bounding box center [429, 253] width 594 height 257
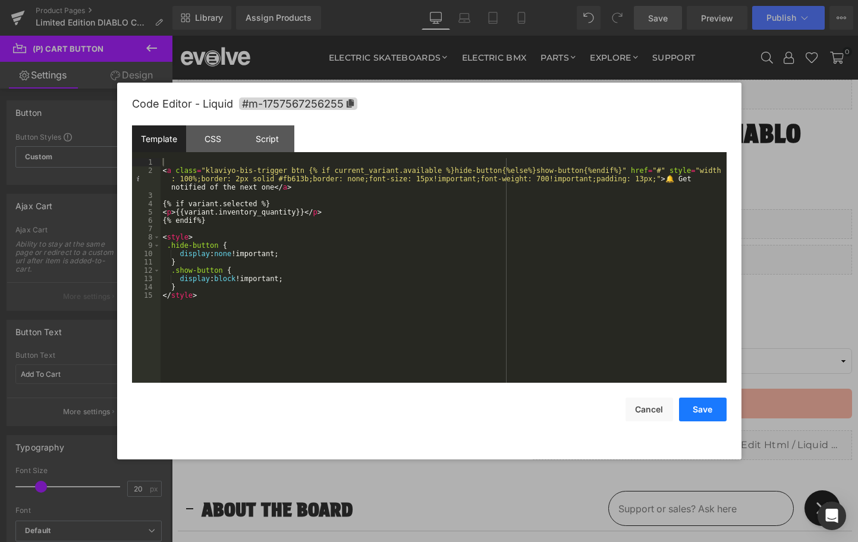
click at [694, 411] on button "Save" at bounding box center [703, 410] width 48 height 24
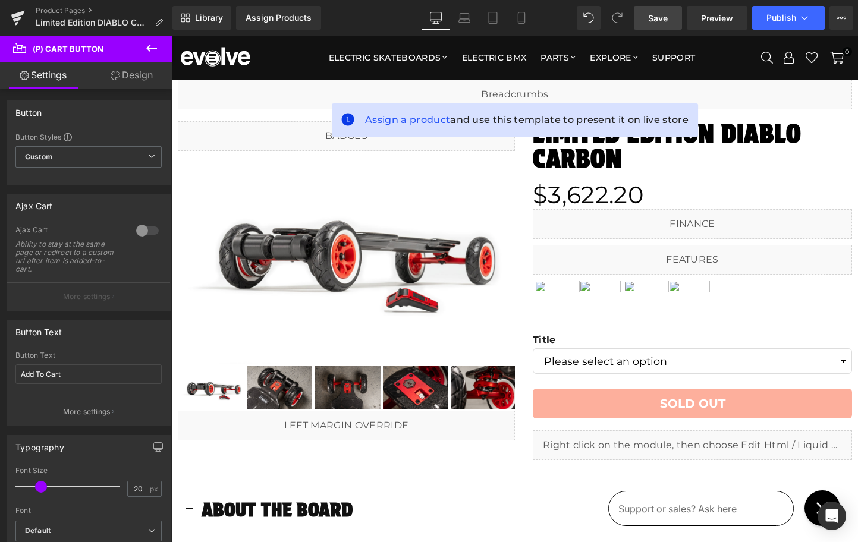
click at [660, 22] on span "Save" at bounding box center [658, 18] width 20 height 12
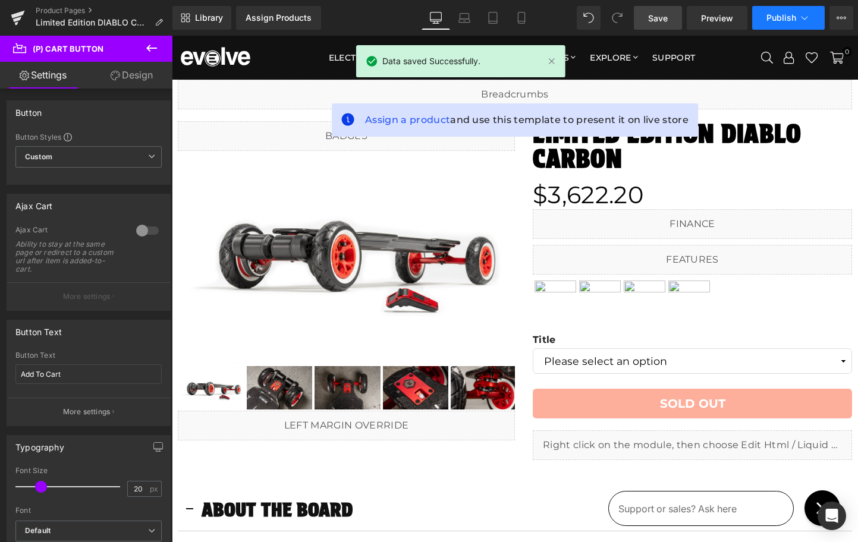
click at [787, 18] on span "Publish" at bounding box center [781, 18] width 30 height 10
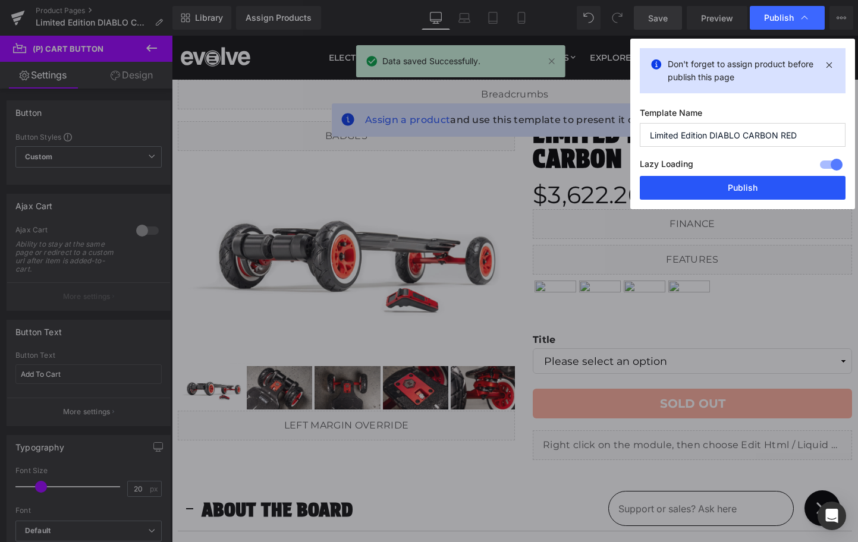
click at [767, 185] on button "Publish" at bounding box center [743, 188] width 206 height 24
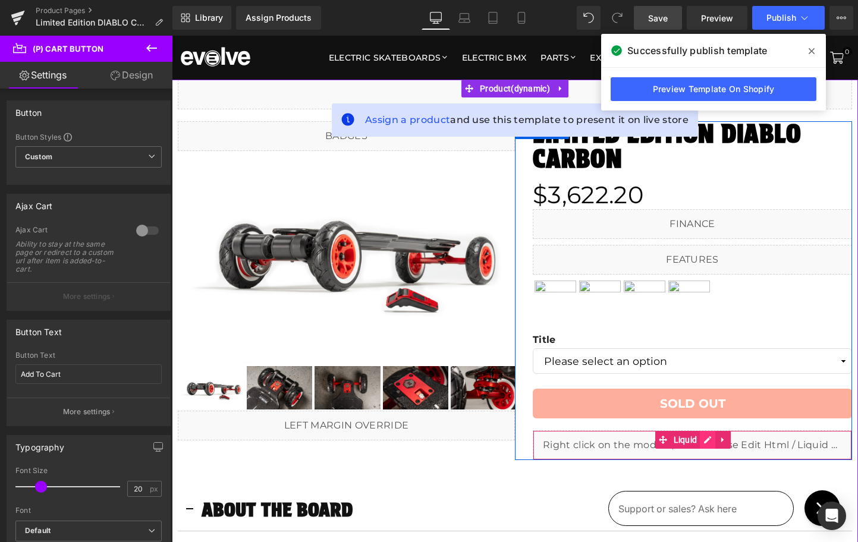
click at [710, 438] on link at bounding box center [707, 440] width 15 height 18
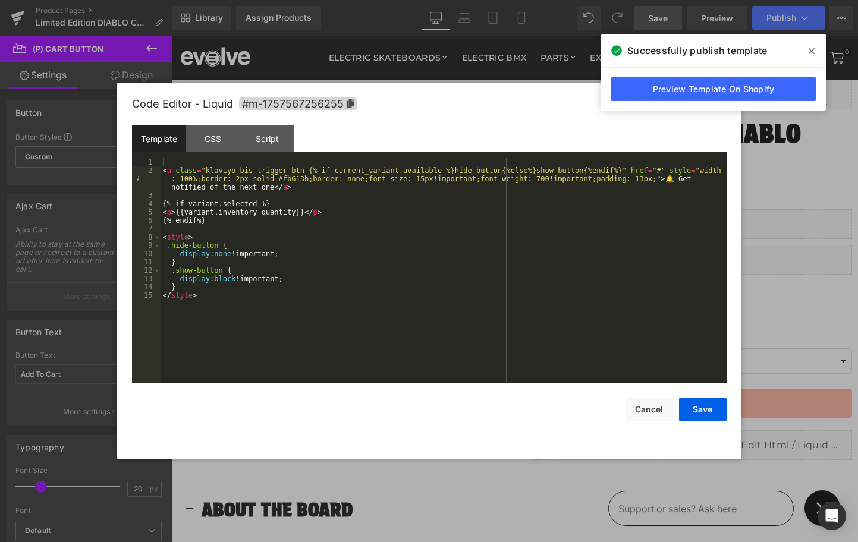
click at [192, 190] on div "< a class = "klaviyo-bis-trigger btn {% if current_variant.available %}hide-but…" at bounding box center [443, 278] width 566 height 241
click at [184, 160] on div "< a class = "klaviyo-bis-trigger btn {% if current_variant.available %}hide-but…" at bounding box center [443, 278] width 566 height 241
click at [691, 410] on button "Save" at bounding box center [703, 410] width 48 height 24
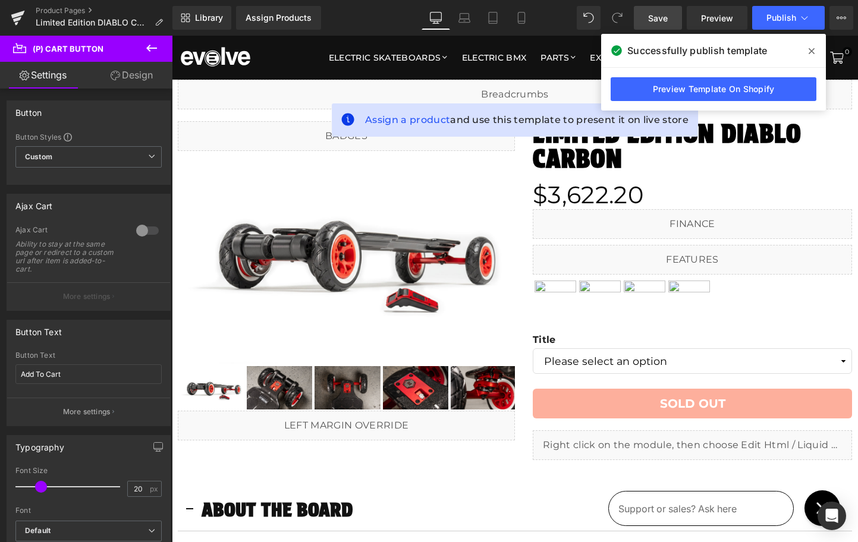
click at [813, 50] on icon at bounding box center [811, 51] width 6 height 6
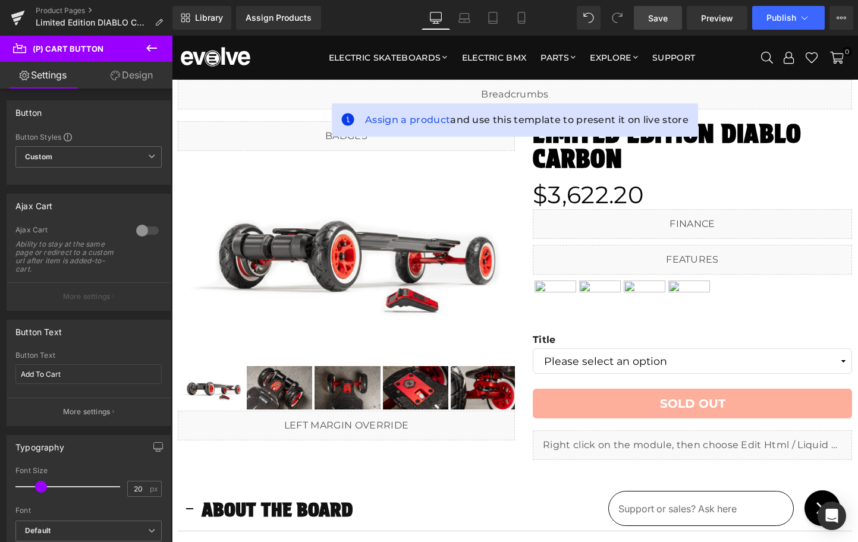
click at [661, 15] on span "Save" at bounding box center [658, 18] width 20 height 12
